Goal: Task Accomplishment & Management: Manage account settings

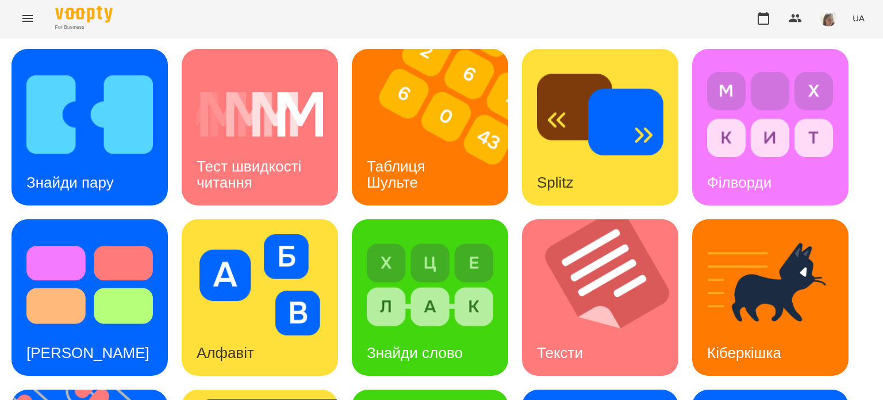
scroll to position [3, 0]
click at [95, 150] on img at bounding box center [89, 114] width 126 height 101
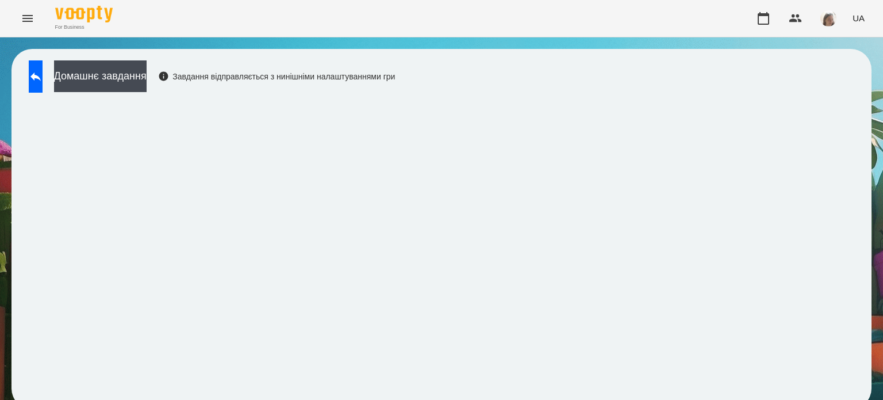
scroll to position [9, 0]
click at [38, 62] on button at bounding box center [36, 76] width 14 height 32
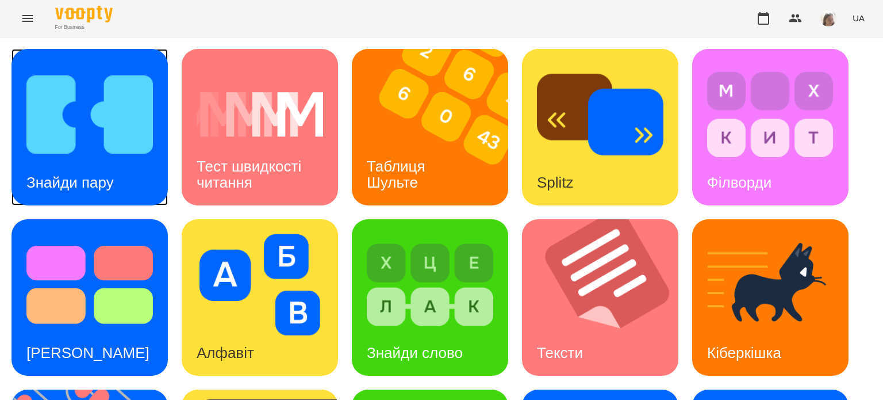
click at [94, 145] on img at bounding box center [89, 114] width 126 height 101
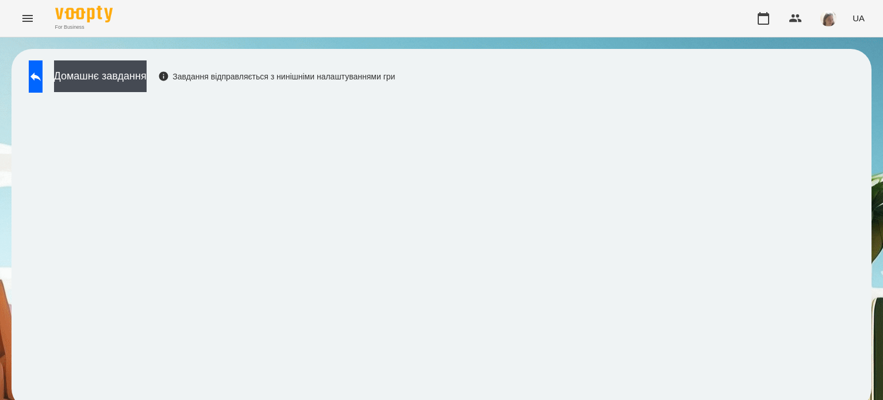
scroll to position [9, 0]
click at [42, 72] on icon at bounding box center [36, 77] width 14 height 14
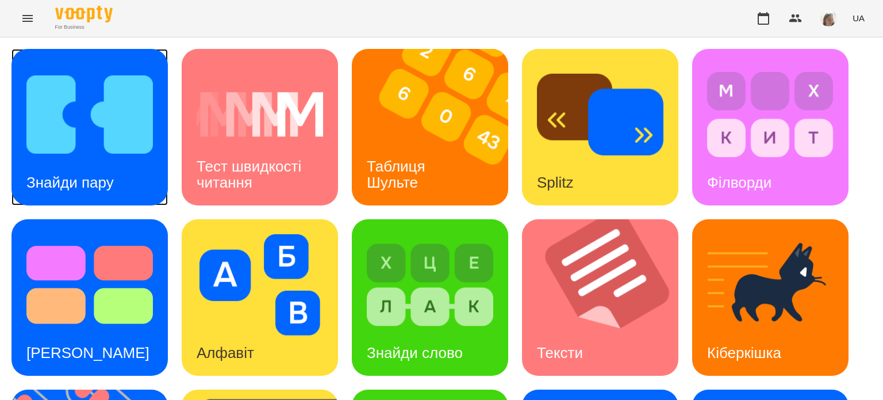
click at [101, 137] on img at bounding box center [89, 114] width 126 height 101
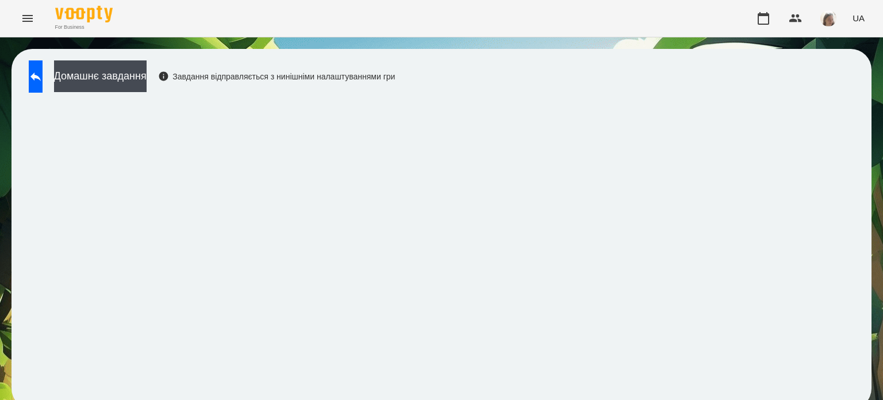
scroll to position [9, 0]
click at [37, 66] on button at bounding box center [36, 76] width 14 height 32
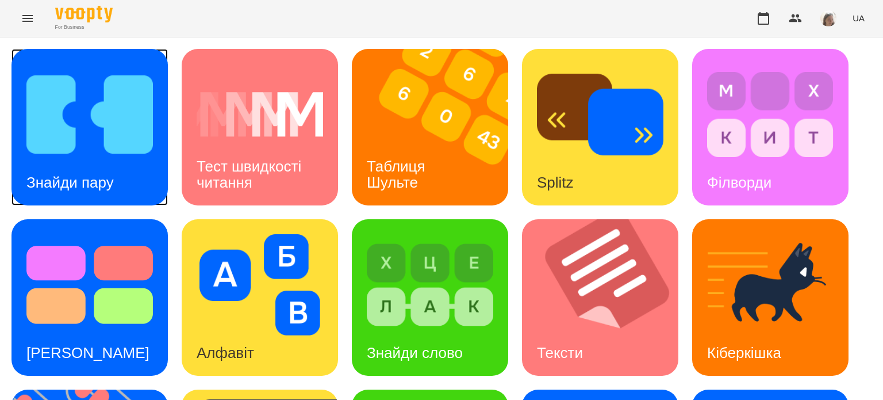
click at [78, 117] on img at bounding box center [89, 114] width 126 height 101
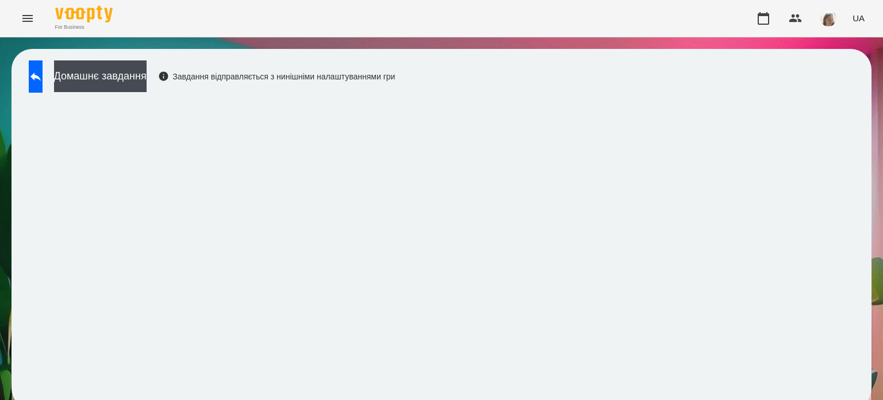
scroll to position [9, 0]
click at [30, 21] on icon "Menu" at bounding box center [27, 18] width 10 height 7
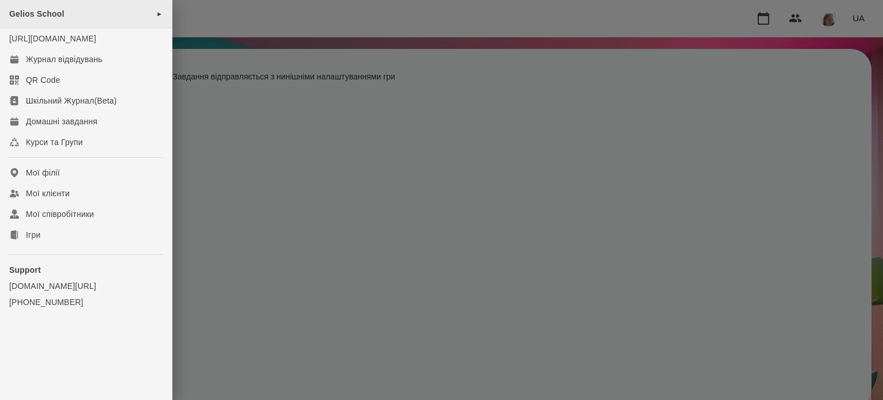
click at [60, 17] on span "Gelios School" at bounding box center [36, 13] width 55 height 9
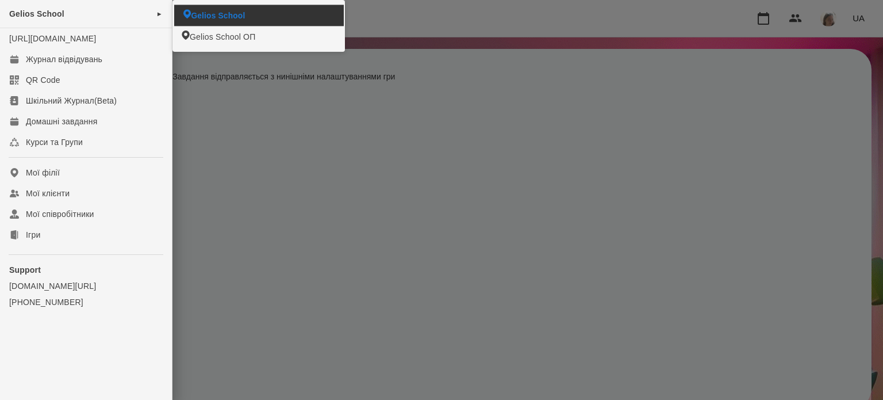
click at [209, 15] on span "Gelios School" at bounding box center [218, 15] width 54 height 11
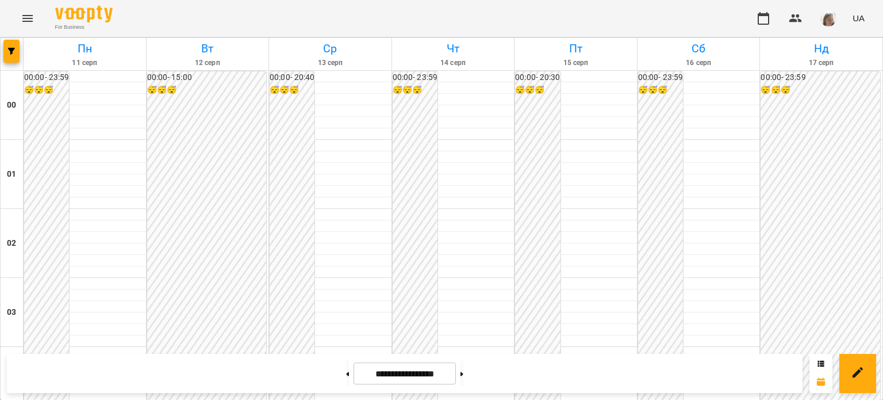
scroll to position [662, 0]
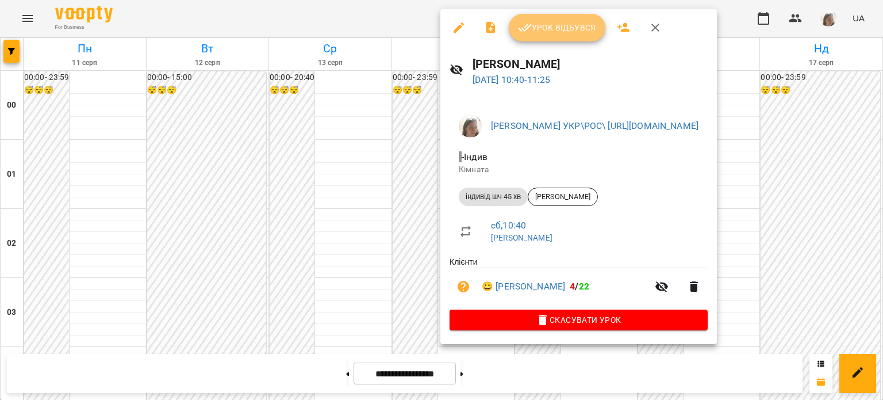
click at [557, 30] on span "Урок відбувся" at bounding box center [557, 28] width 78 height 14
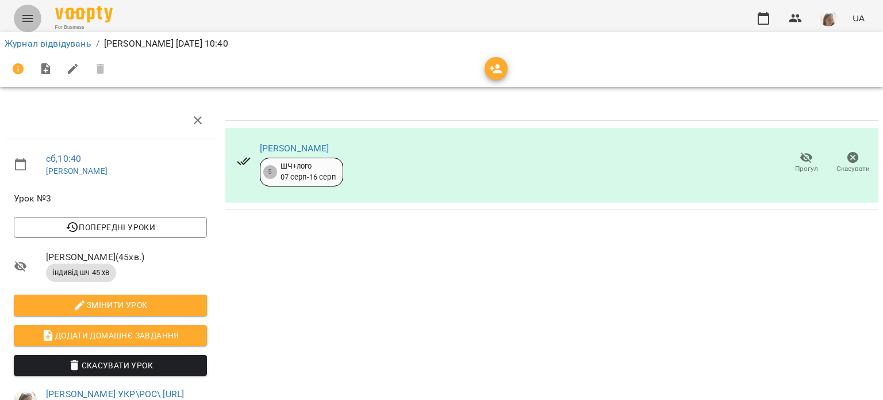
click at [26, 19] on icon "Menu" at bounding box center [28, 18] width 14 height 14
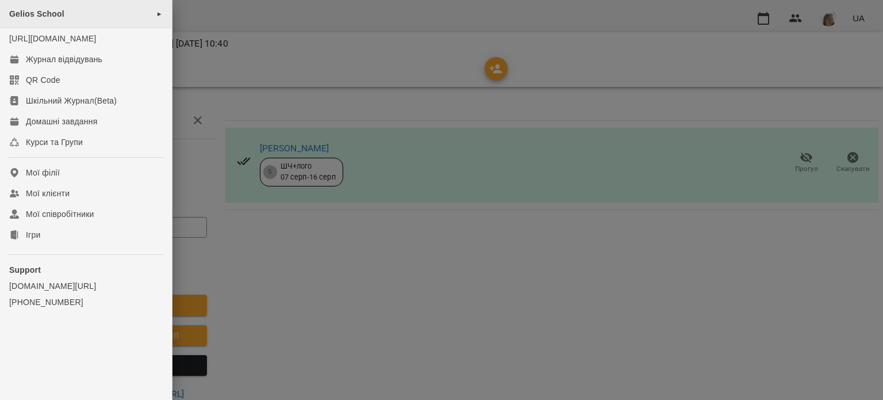
click at [95, 14] on div "Gelios School ►" at bounding box center [86, 14] width 172 height 28
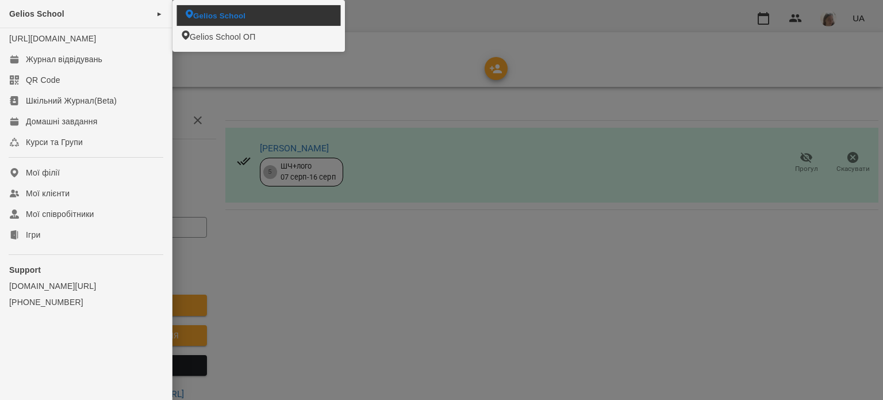
click at [227, 10] on span "Gelios School" at bounding box center [219, 15] width 52 height 11
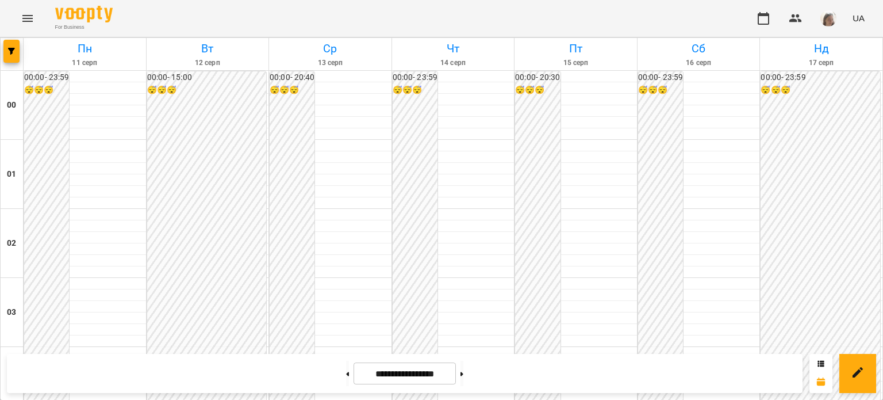
scroll to position [830, 0]
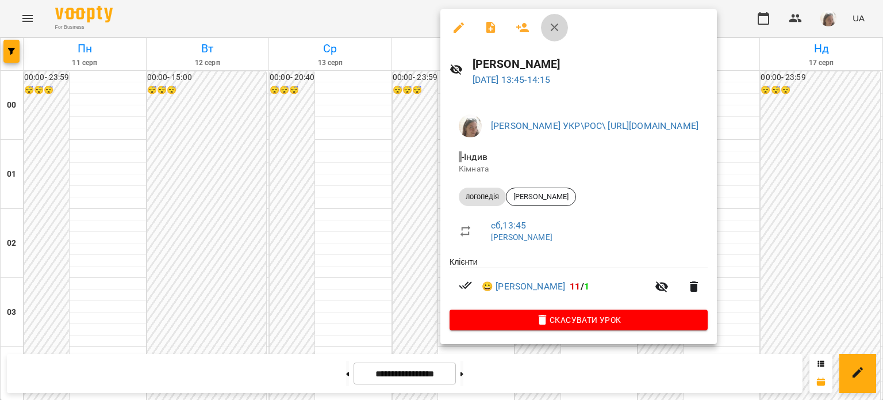
click at [552, 28] on icon "button" at bounding box center [555, 28] width 8 height 8
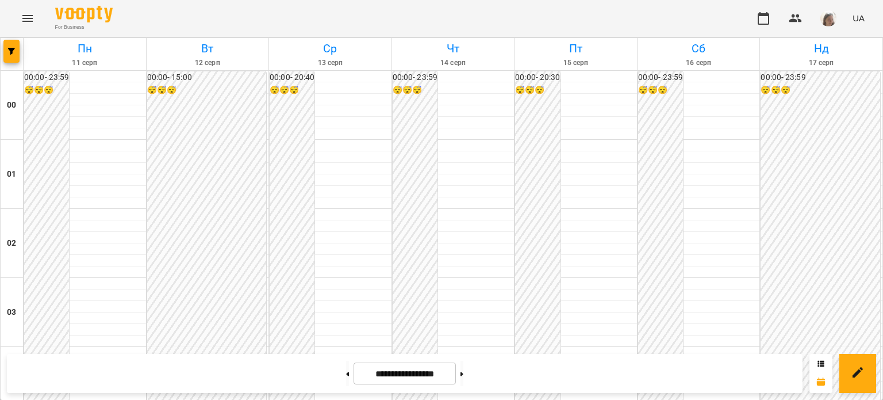
scroll to position [797, 0]
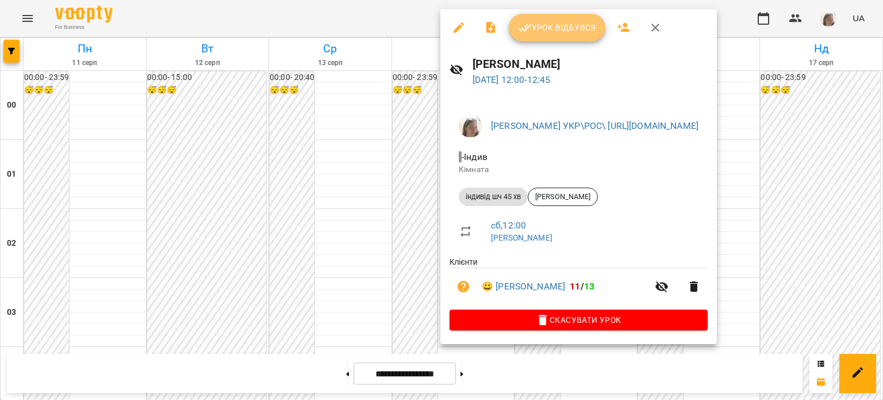
click at [547, 23] on span "Урок відбувся" at bounding box center [557, 28] width 78 height 14
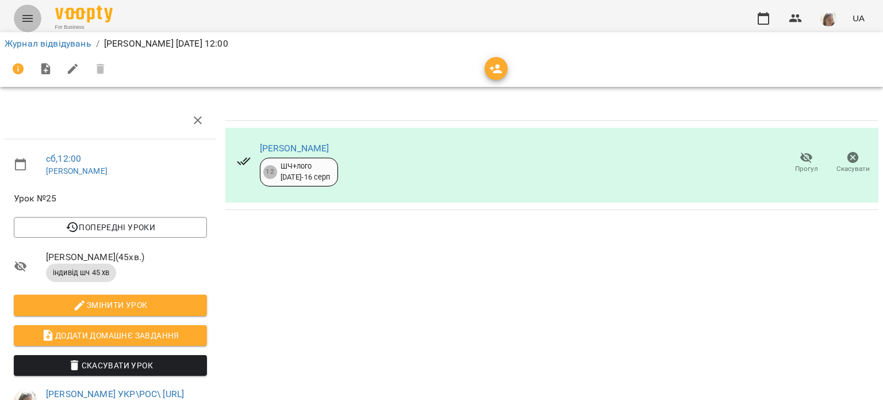
click at [18, 16] on button "Menu" at bounding box center [28, 19] width 28 height 28
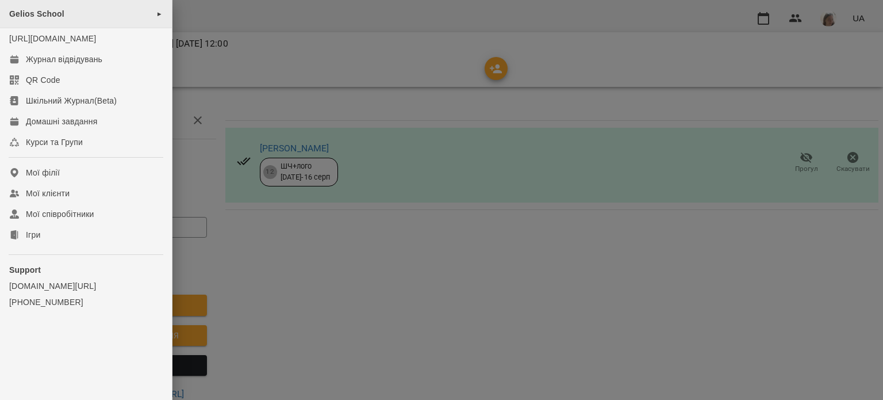
click at [97, 20] on div "Gelios School ►" at bounding box center [86, 14] width 172 height 28
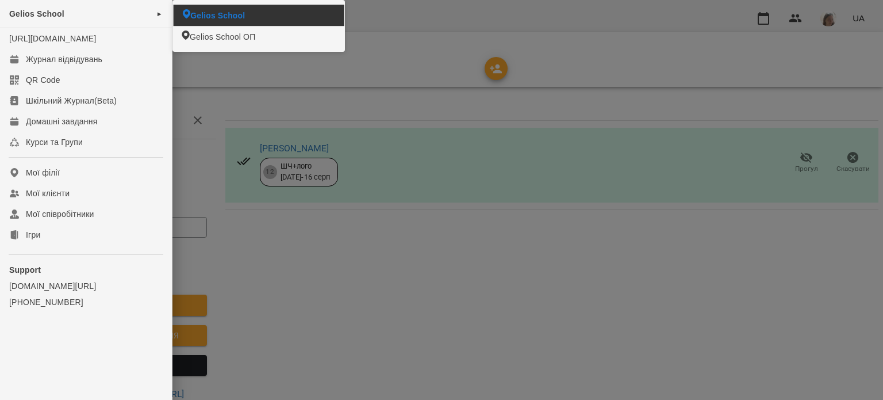
click at [283, 16] on li "Gelios School" at bounding box center [259, 15] width 171 height 21
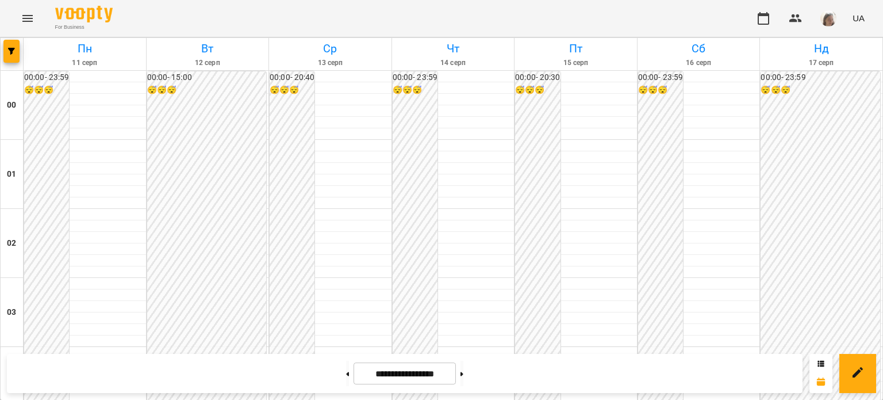
scroll to position [862, 0]
